Goal: Information Seeking & Learning: Understand process/instructions

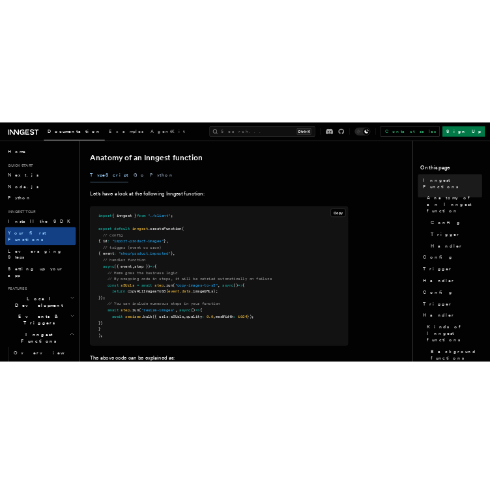
scroll to position [226, 0]
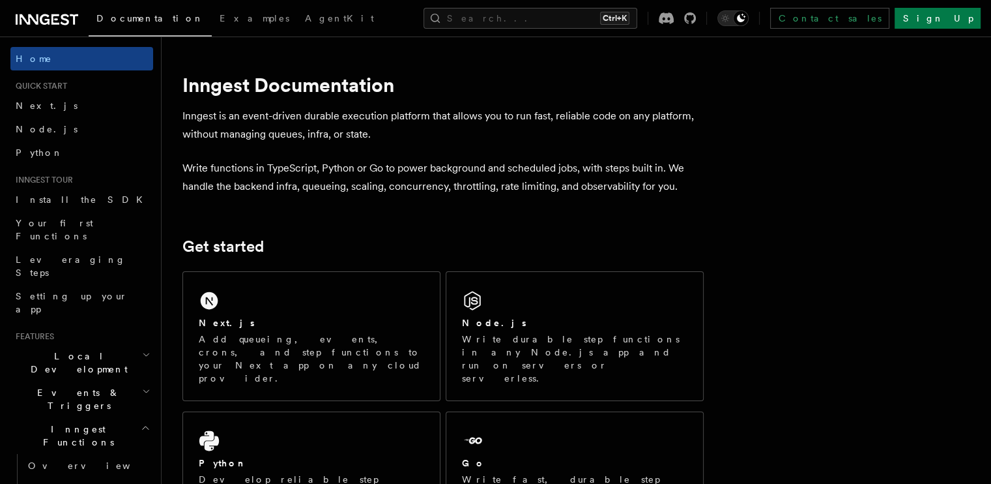
click at [300, 300] on div "Next.js Add queueing, events, crons, and step functions to your Next app on any…" at bounding box center [311, 336] width 257 height 128
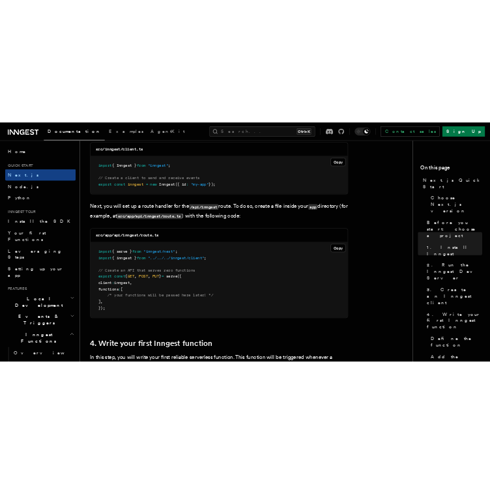
scroll to position [1736, 0]
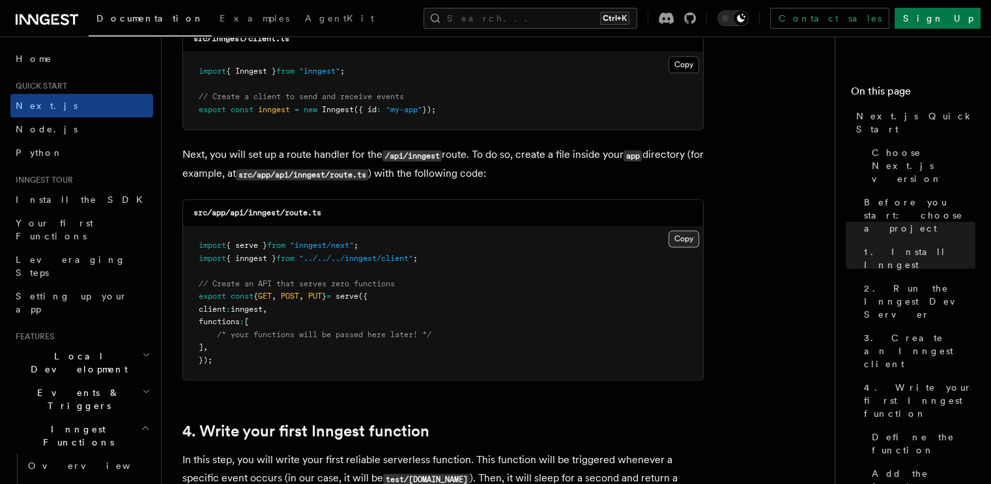
click at [683, 241] on button "Copy Copied" at bounding box center [684, 238] width 31 height 17
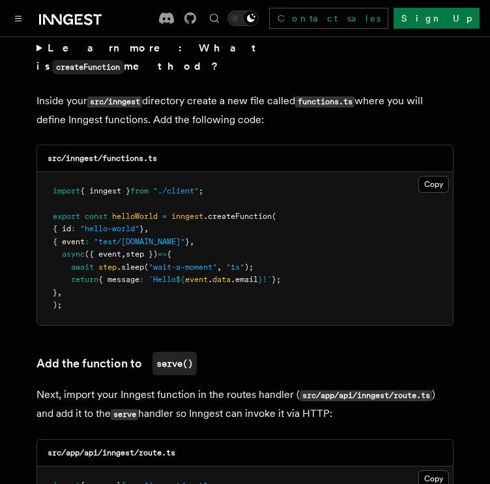
scroll to position [2331, 0]
click at [435, 176] on button "Copy Copied" at bounding box center [433, 184] width 31 height 17
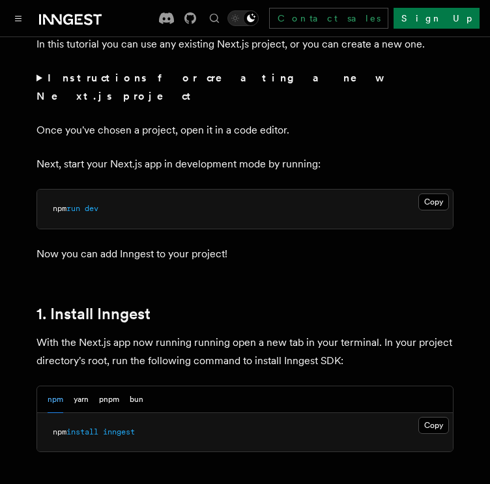
scroll to position [529, 0]
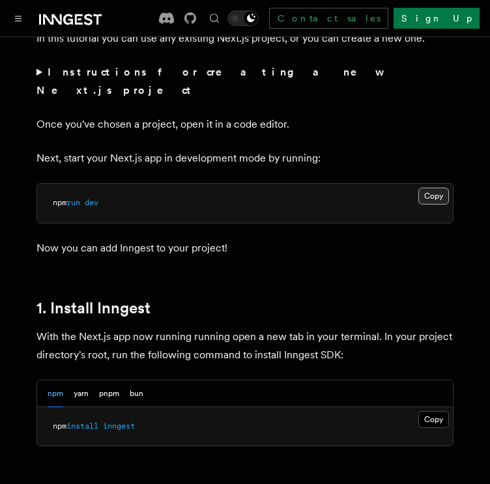
click at [433, 188] on button "Copy Copied" at bounding box center [433, 196] width 31 height 17
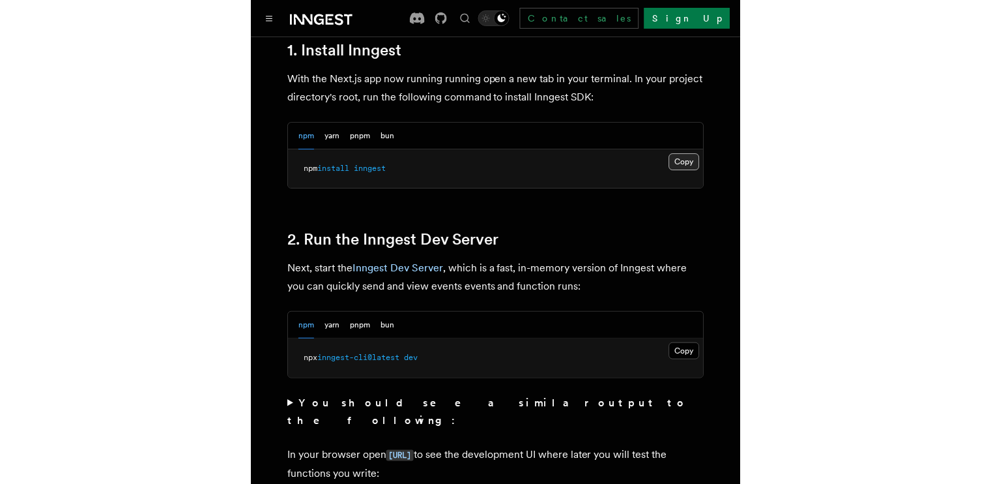
scroll to position [789, 0]
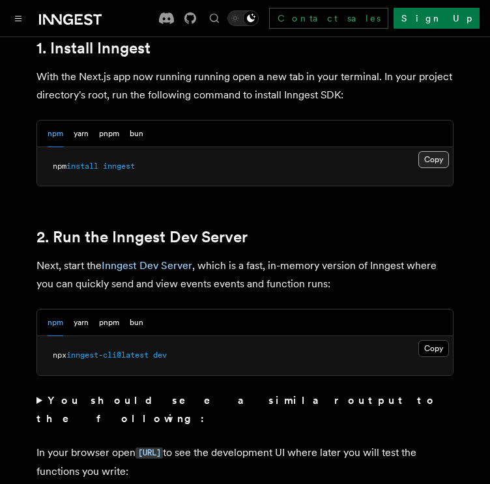
click at [431, 151] on button "Copy Copied" at bounding box center [433, 159] width 31 height 17
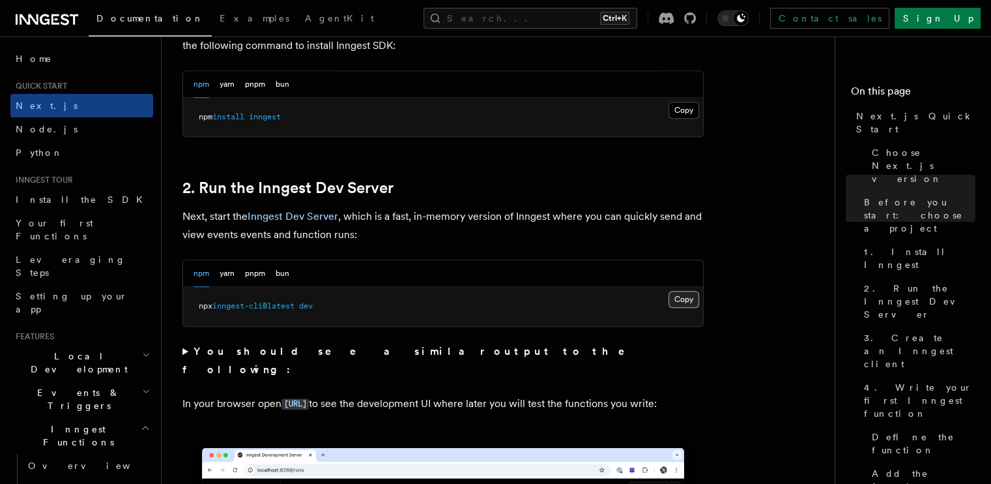
click at [677, 295] on button "Copy Copied" at bounding box center [684, 299] width 31 height 17
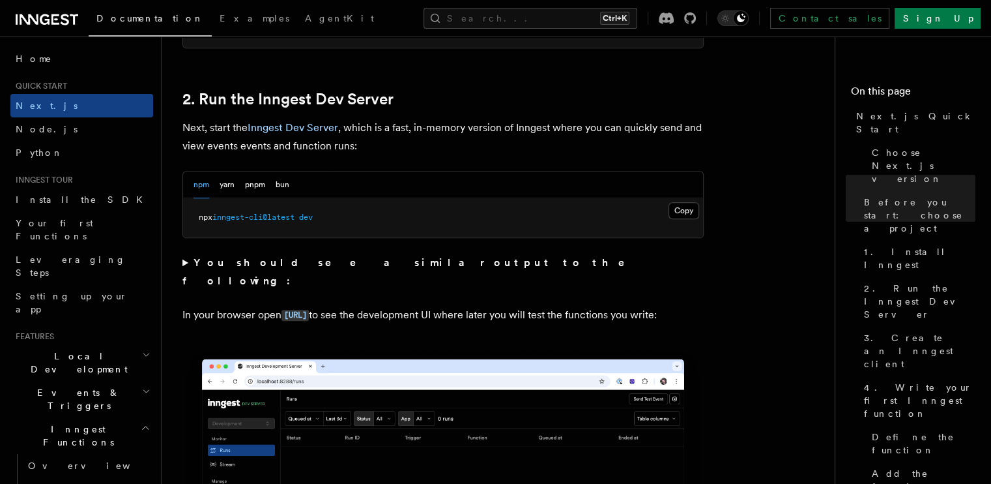
scroll to position [883, 0]
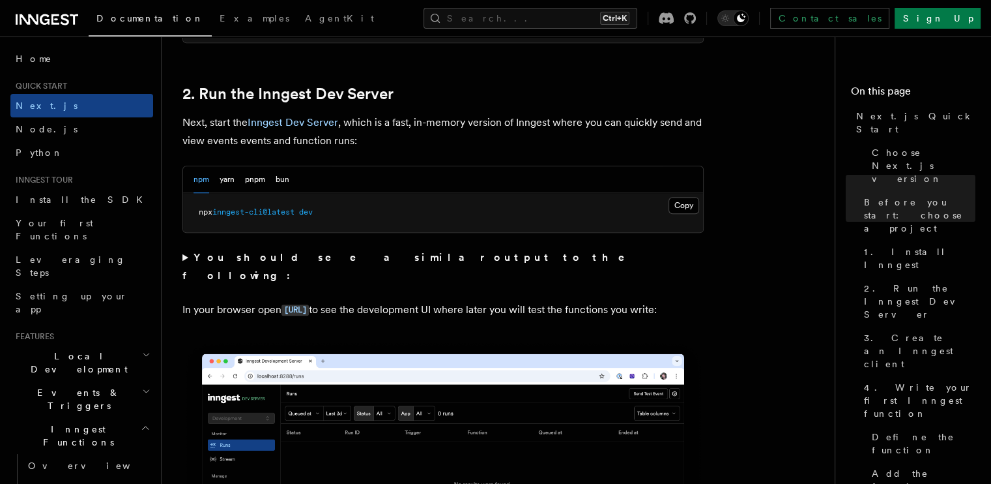
click at [392, 317] on p "In your browser open http://localhost:8288 to see the development UI where late…" at bounding box center [443, 309] width 521 height 19
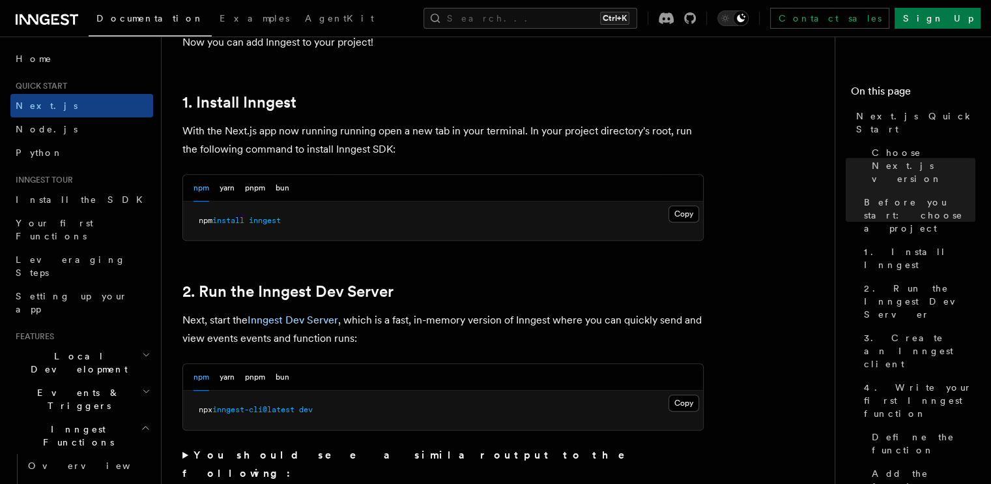
scroll to position [667, 0]
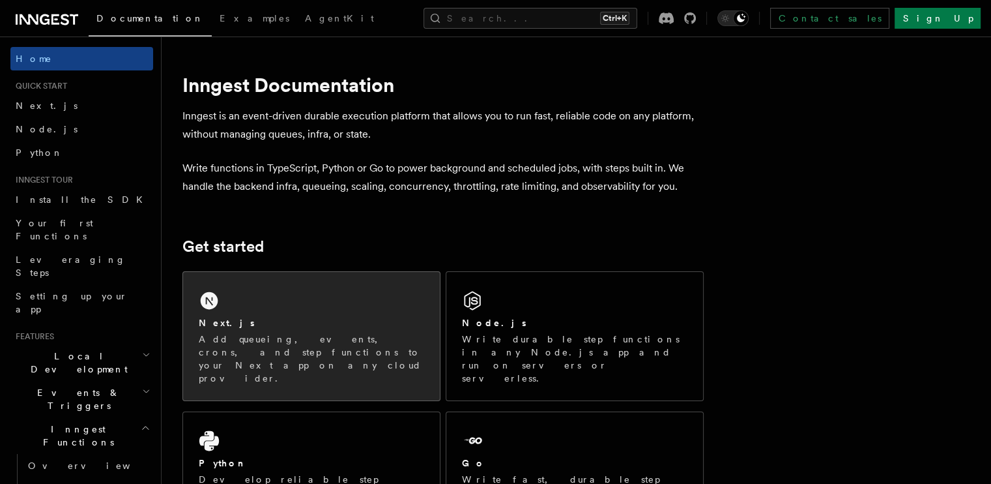
click at [323, 351] on p "Add queueing, events, crons, and step functions to your Next app on any cloud p…" at bounding box center [312, 358] width 226 height 52
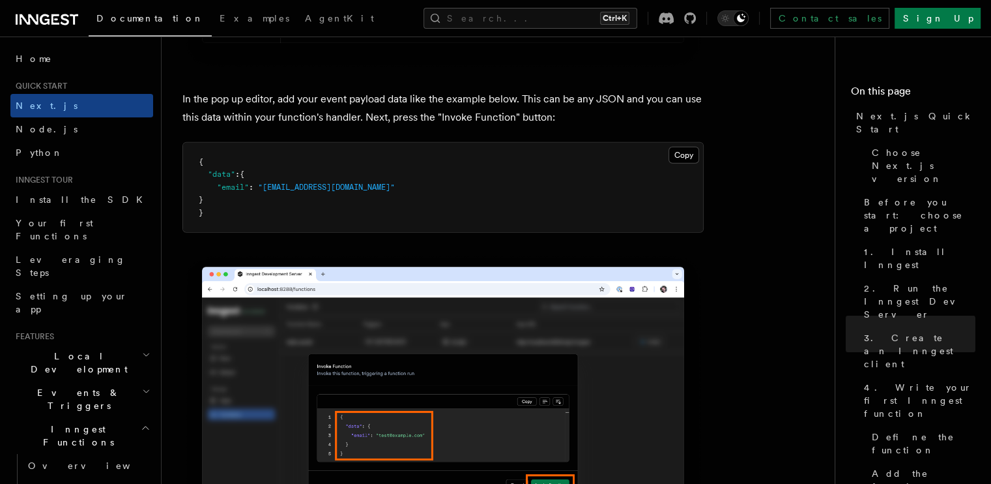
scroll to position [3856, 0]
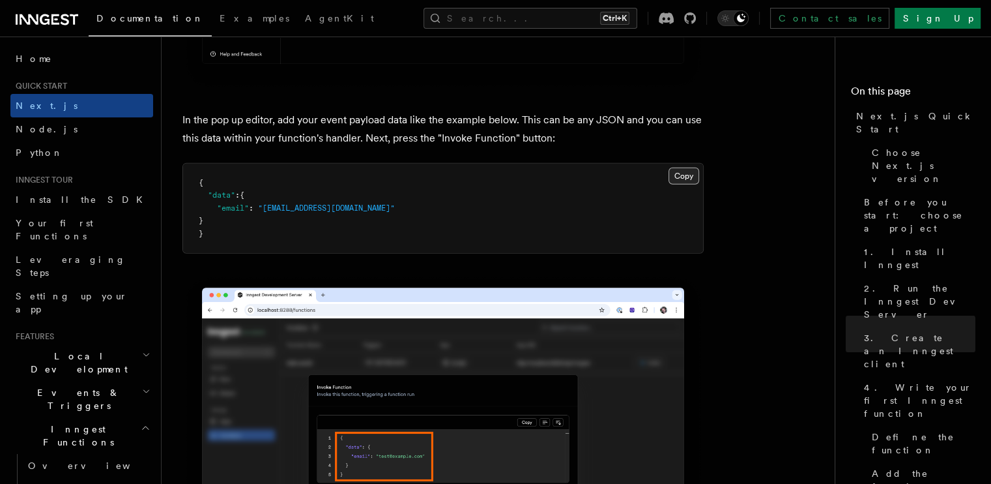
click at [677, 177] on button "Copy Copied" at bounding box center [684, 176] width 31 height 17
